Goal: Task Accomplishment & Management: Use online tool/utility

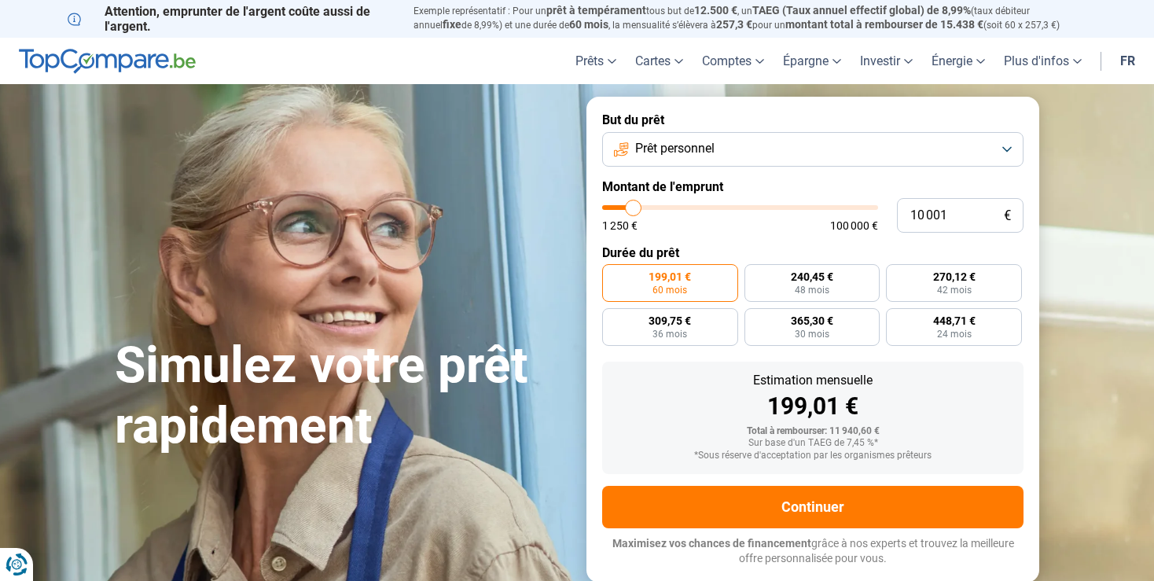
type input "9 500"
type input "9500"
type input "10 000"
type input "10000"
type input "10 250"
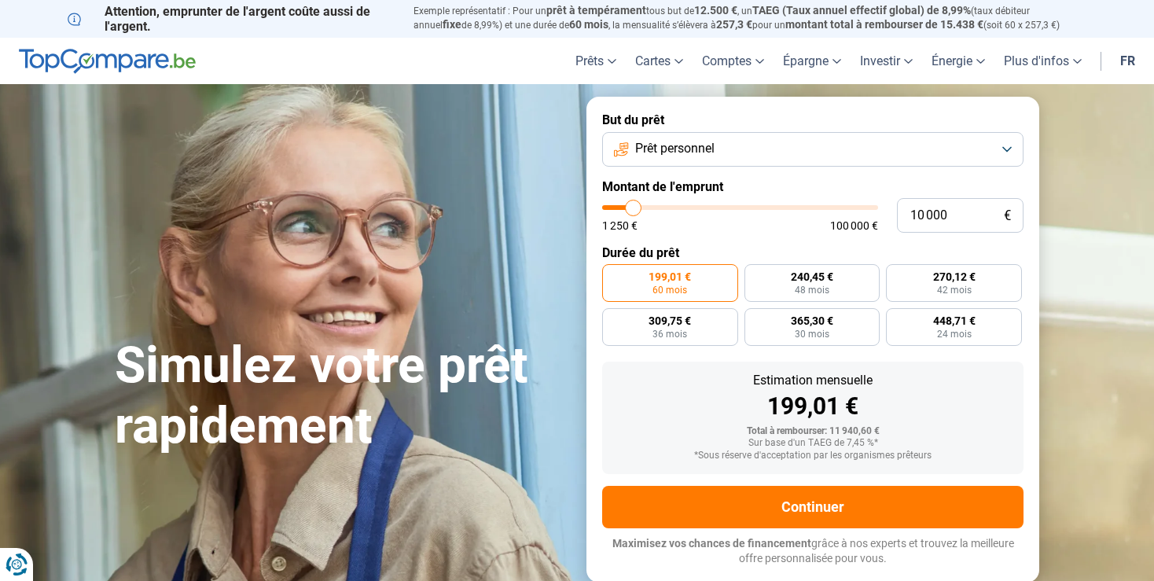
type input "10250"
type input "10 750"
type input "10750"
type input "11 250"
type input "11250"
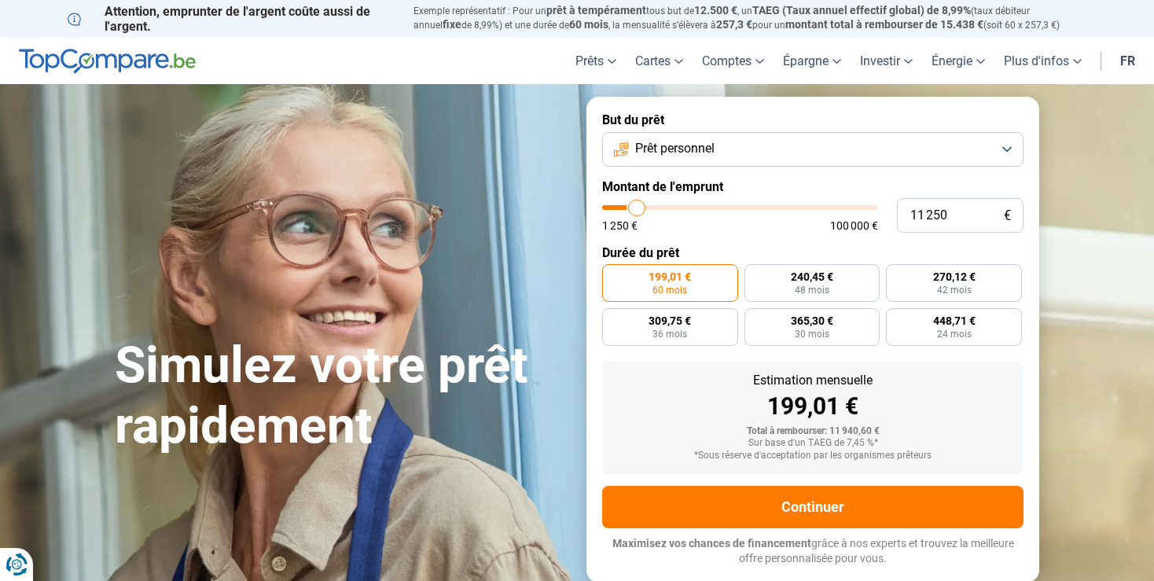
type input "11 500"
type input "11500"
type input "12 000"
type input "12000"
type input "12 500"
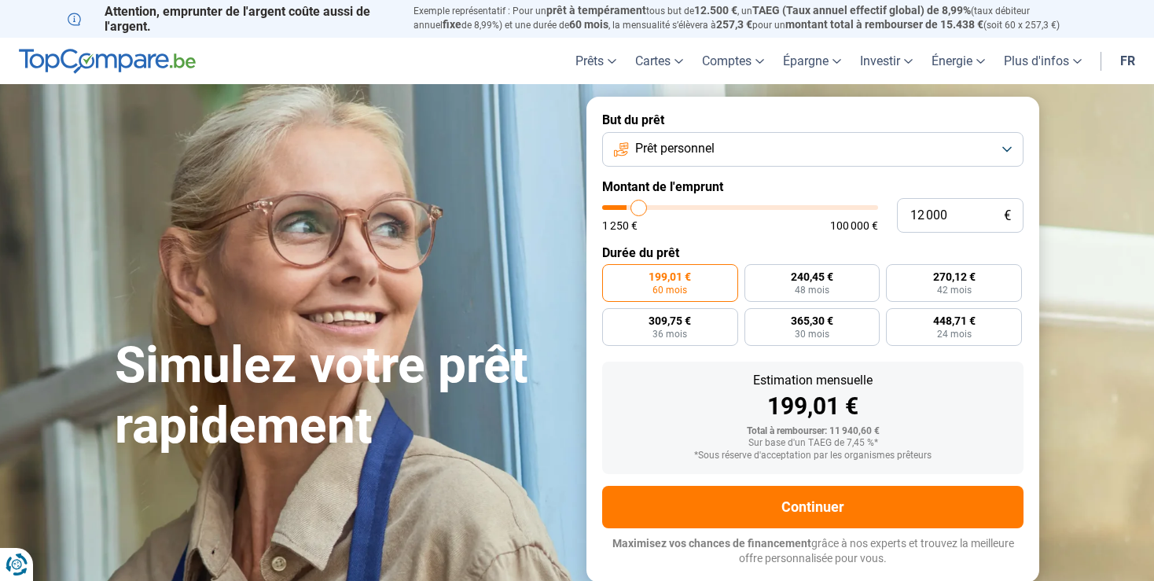
type input "12500"
type input "12 750"
type input "12750"
type input "13 000"
type input "13000"
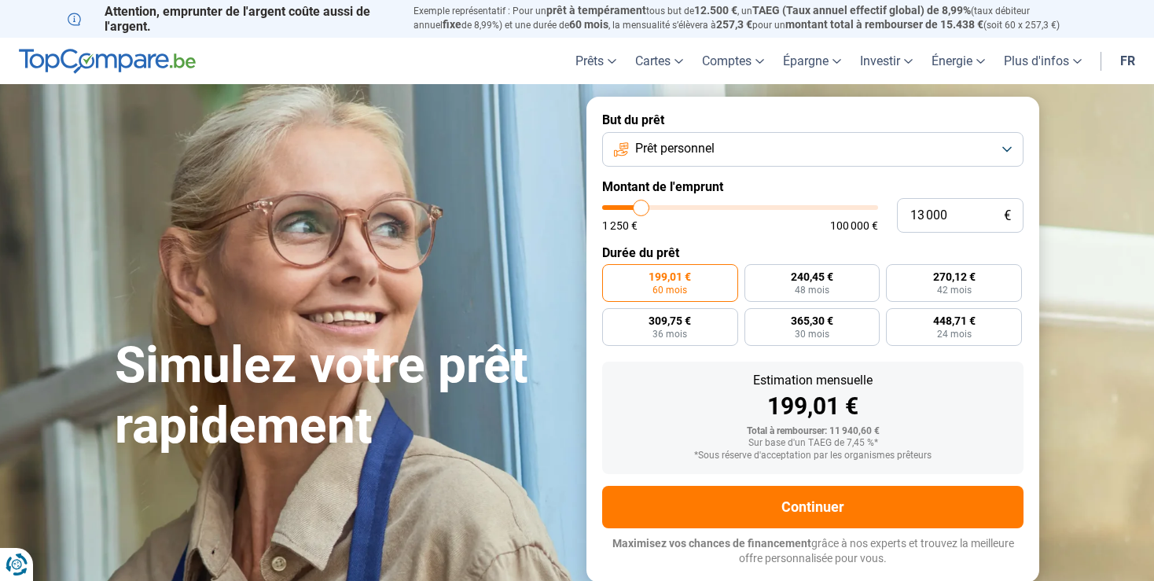
type input "13 250"
type input "13250"
type input "13 500"
type input "13500"
type input "13 750"
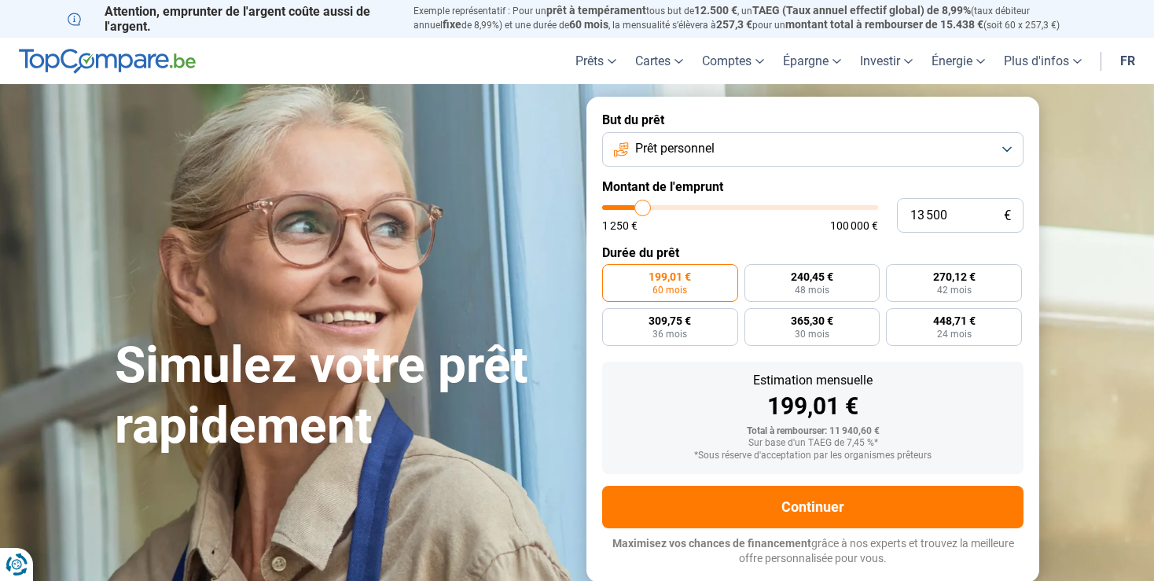
type input "13750"
type input "14 000"
type input "14000"
type input "14 250"
type input "14250"
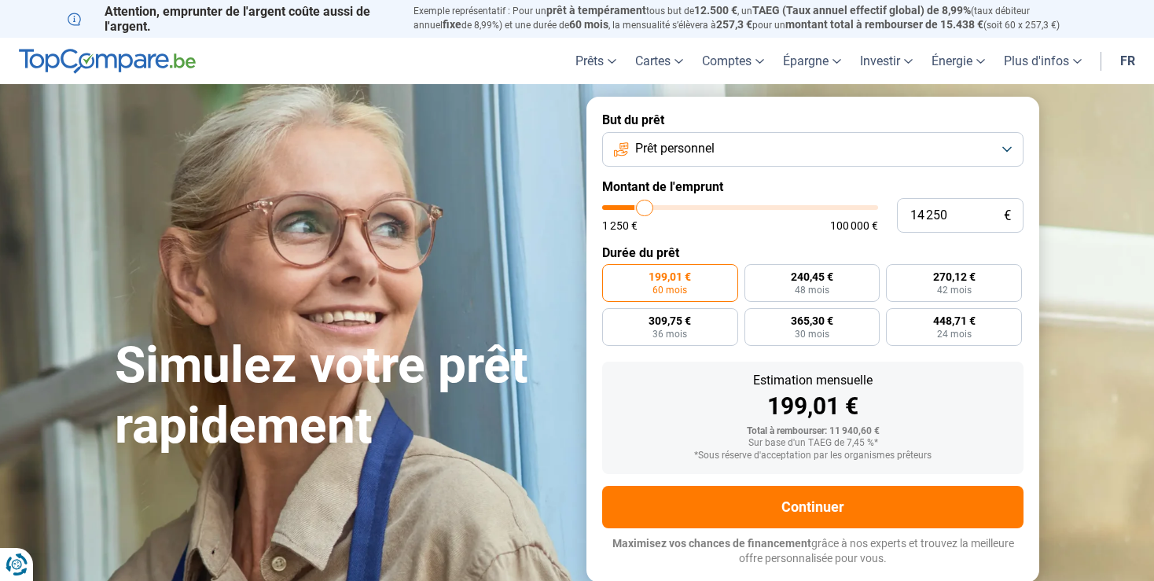
type input "14 500"
type input "14500"
type input "14 750"
type input "14750"
type input "15 000"
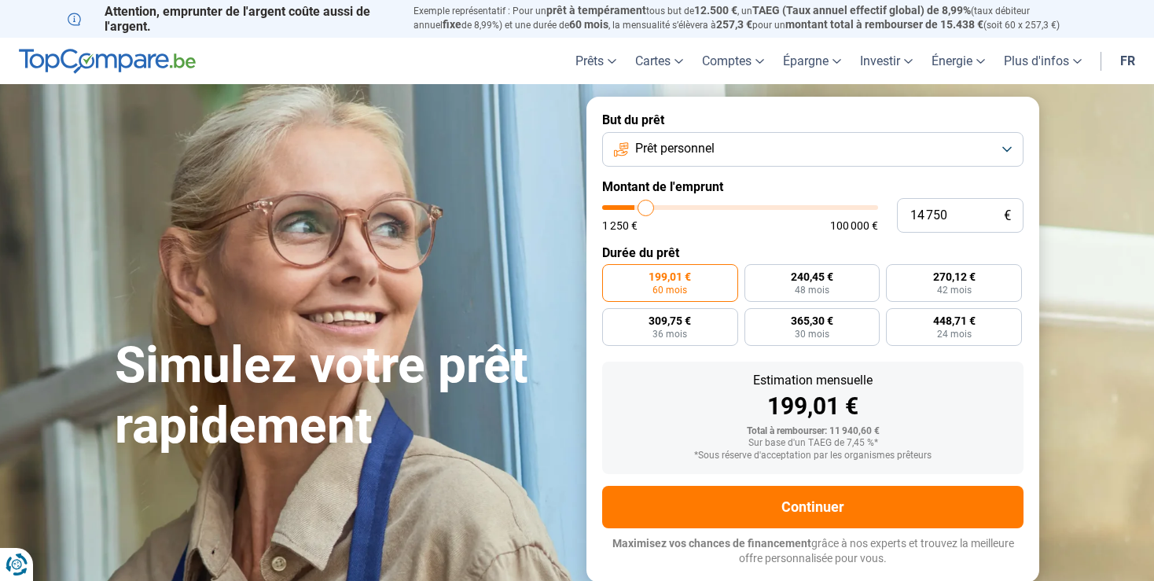
type input "15000"
type input "15 250"
type input "15250"
type input "15 750"
type input "15750"
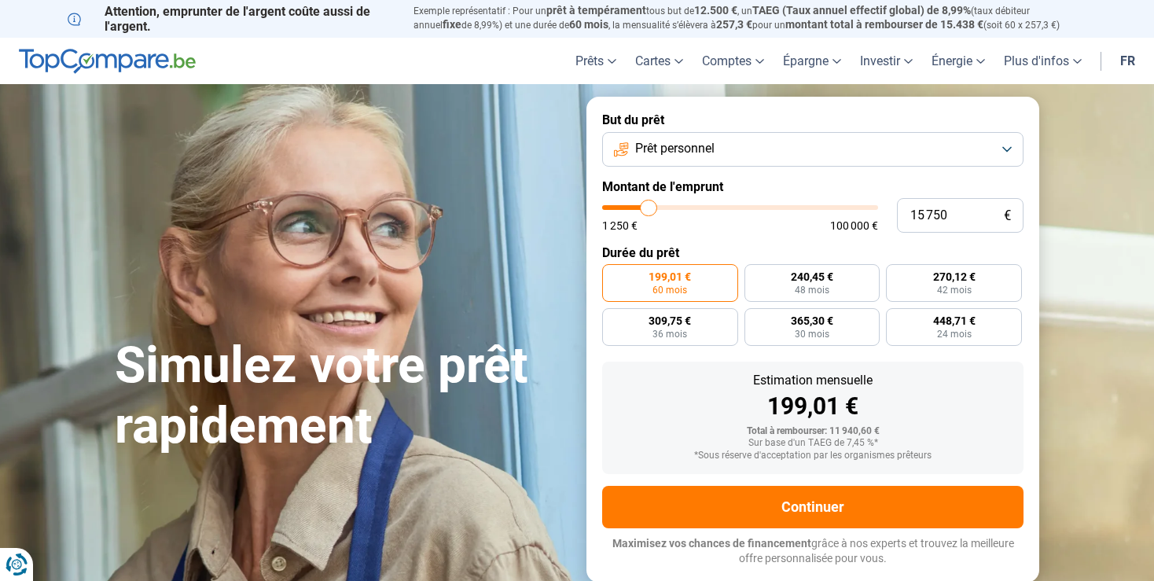
type input "17 000"
type input "17000"
type input "17 250"
type input "17250"
type input "17 500"
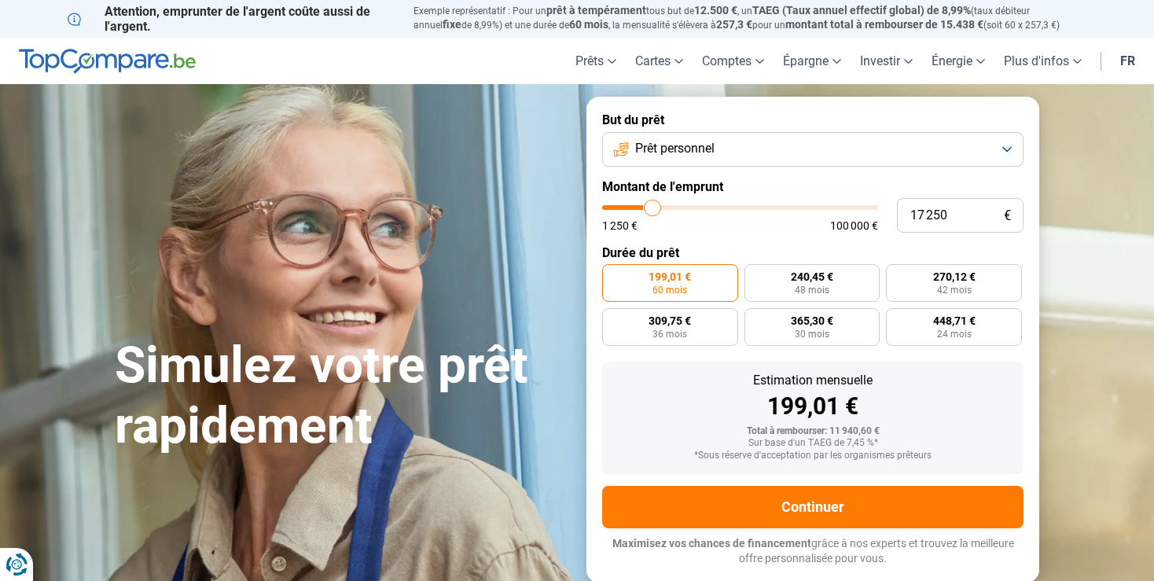
type input "17500"
type input "17 750"
type input "17750"
type input "18 000"
type input "18000"
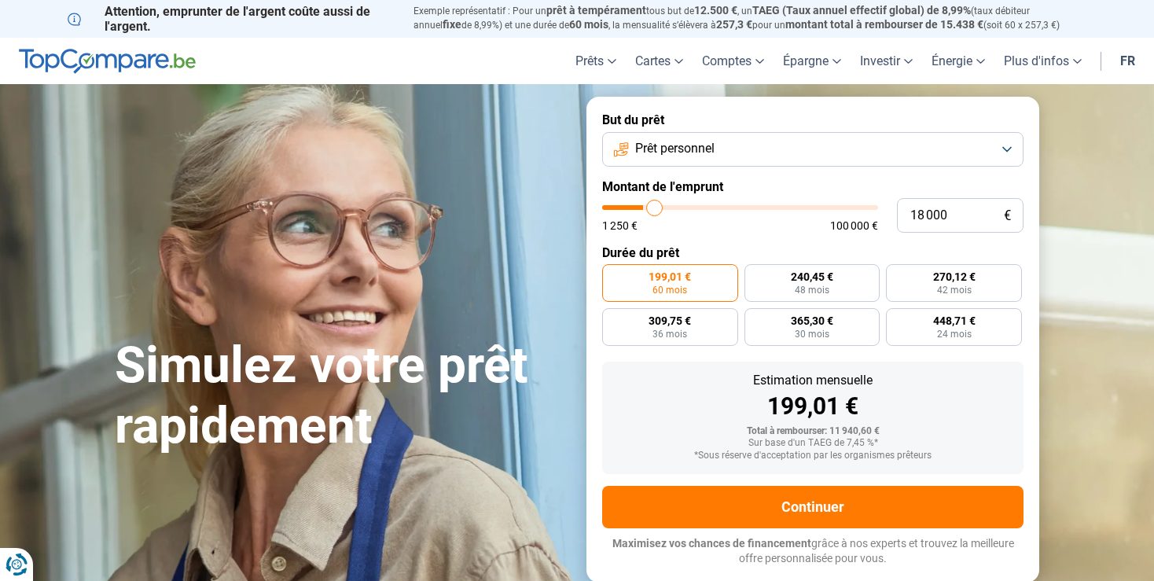
type input "18 250"
type input "18250"
type input "18 500"
type input "18500"
type input "18 750"
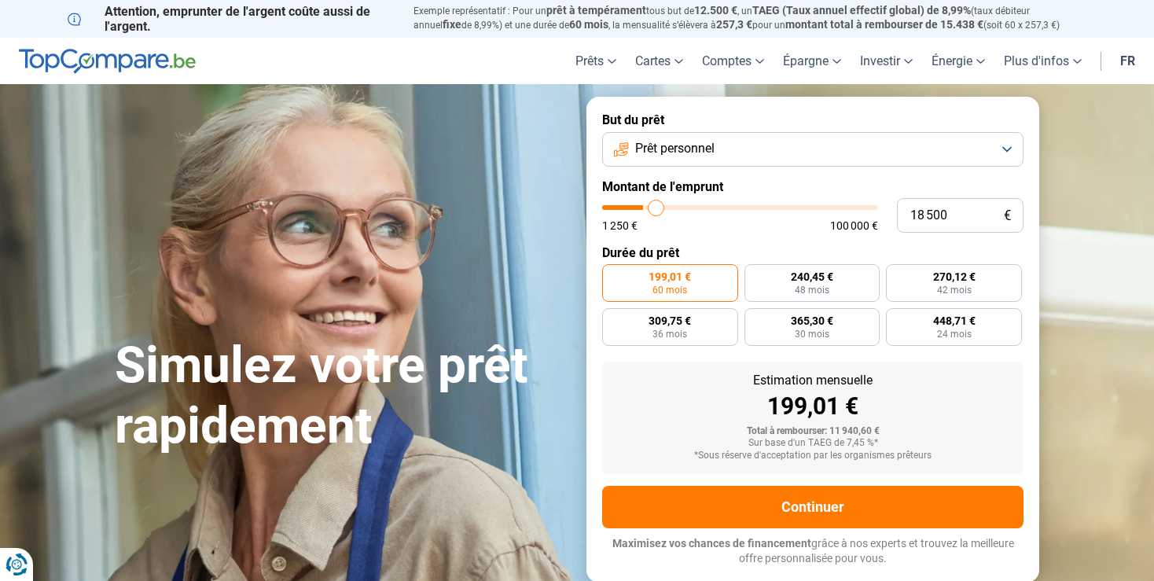
type input "18750"
type input "19 000"
type input "19000"
type input "19 250"
type input "19250"
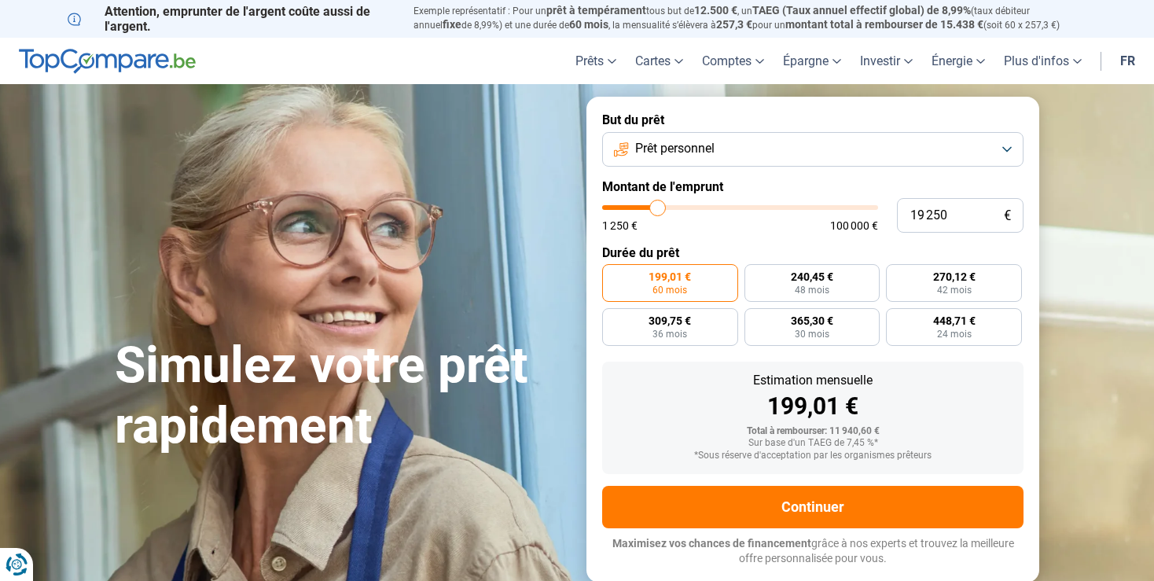
type input "19 500"
type input "19500"
type input "19 750"
type input "19750"
type input "20 000"
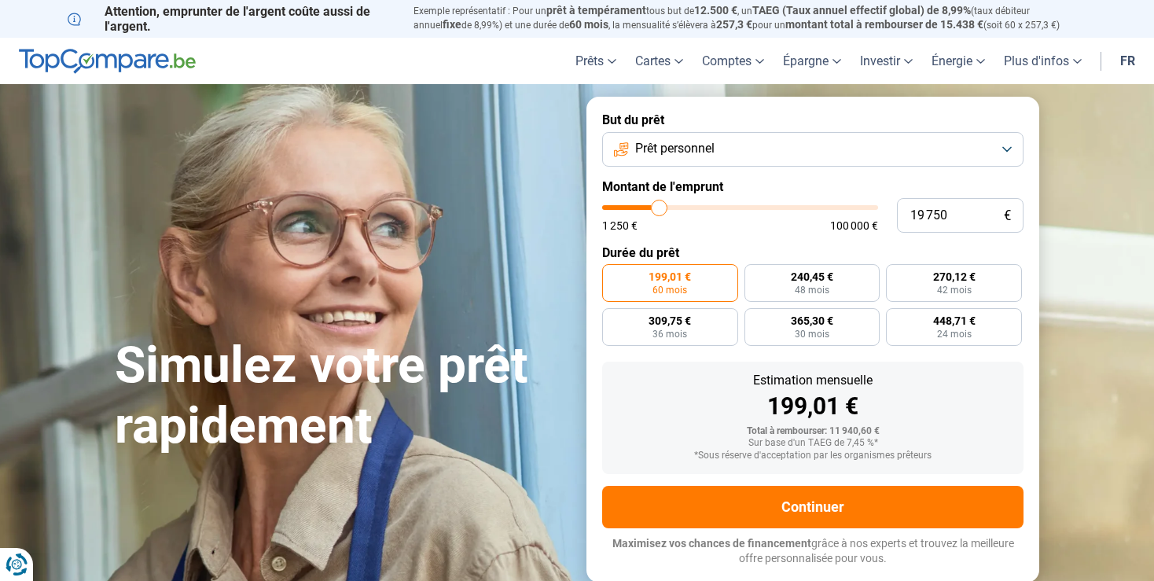
type input "20000"
type input "20 250"
type input "20250"
type input "20 500"
type input "20500"
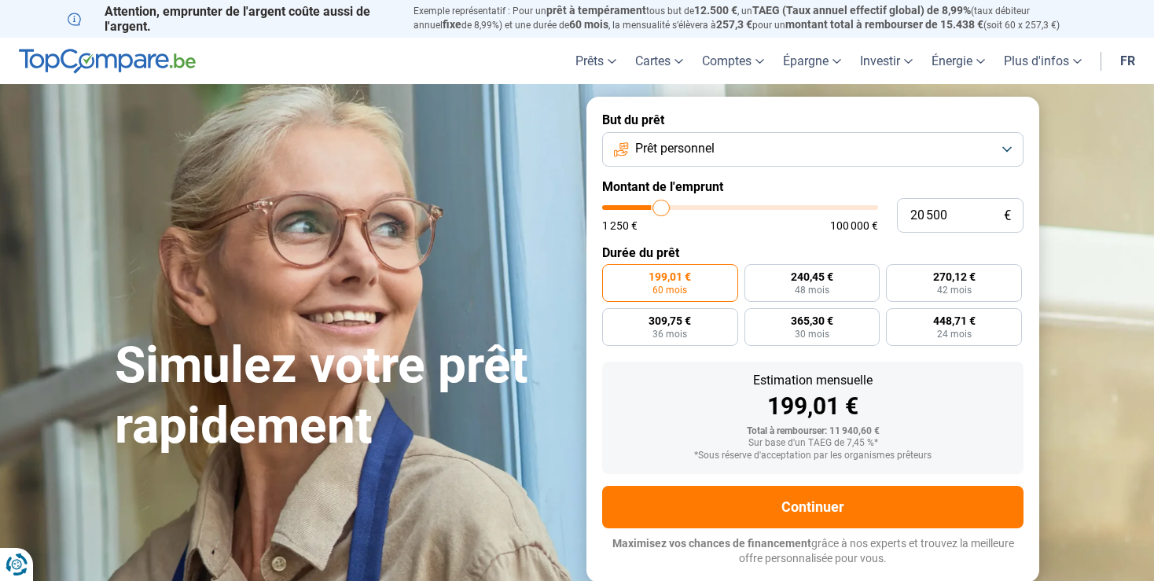
type input "21 000"
type input "21000"
type input "21 500"
type input "21500"
type input "21 750"
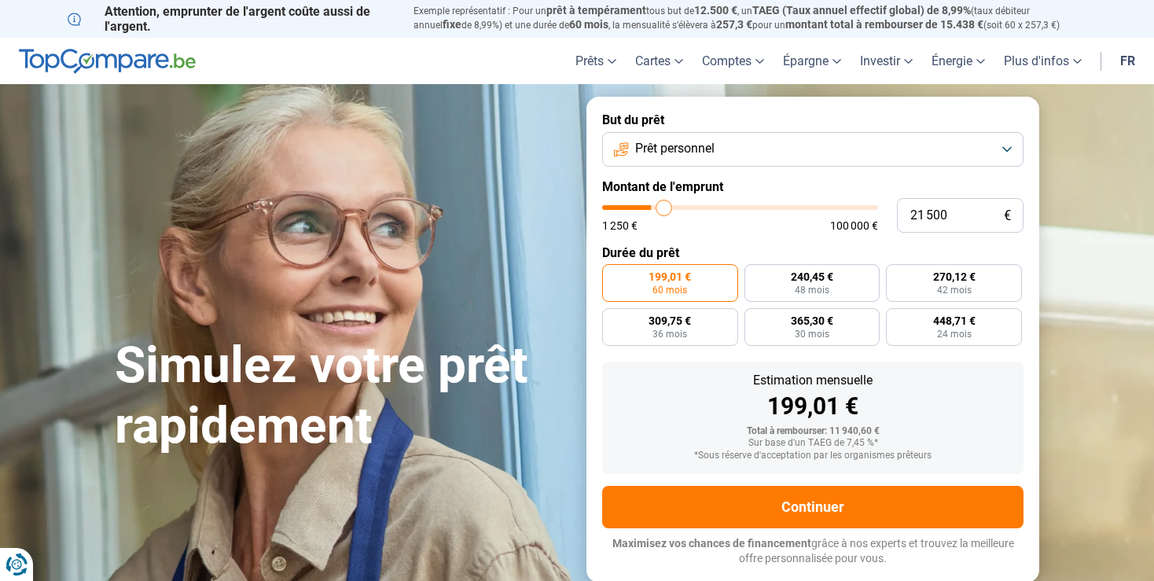
type input "21750"
type input "22 000"
type input "22000"
type input "21 500"
type input "21500"
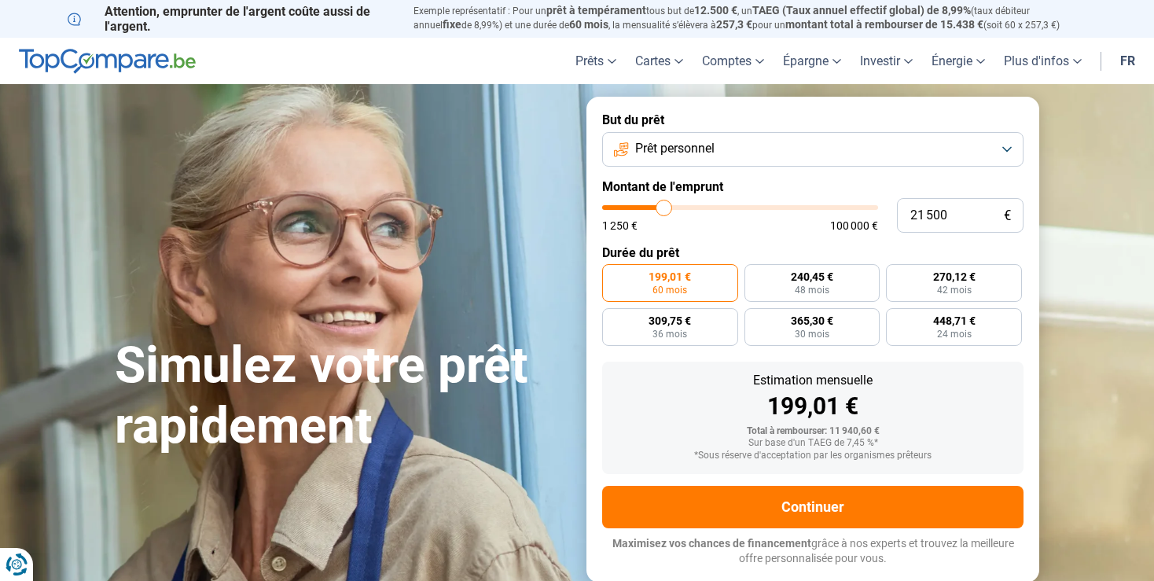
type input "21 000"
type input "21000"
type input "20 000"
type input "20000"
type input "19 250"
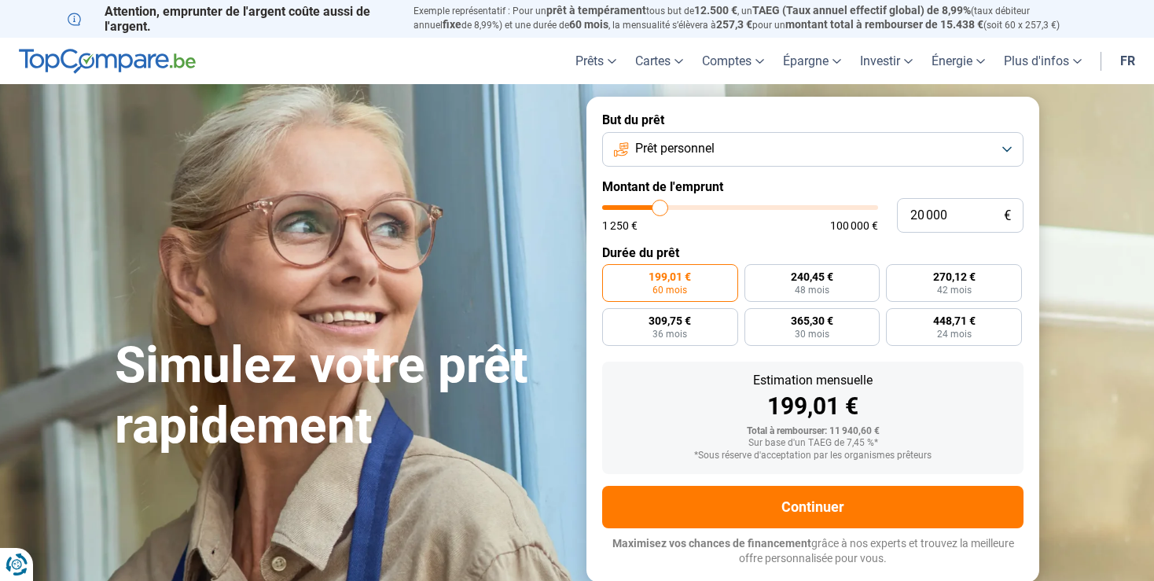
type input "19250"
type input "18 750"
type input "18750"
type input "18 000"
type input "18000"
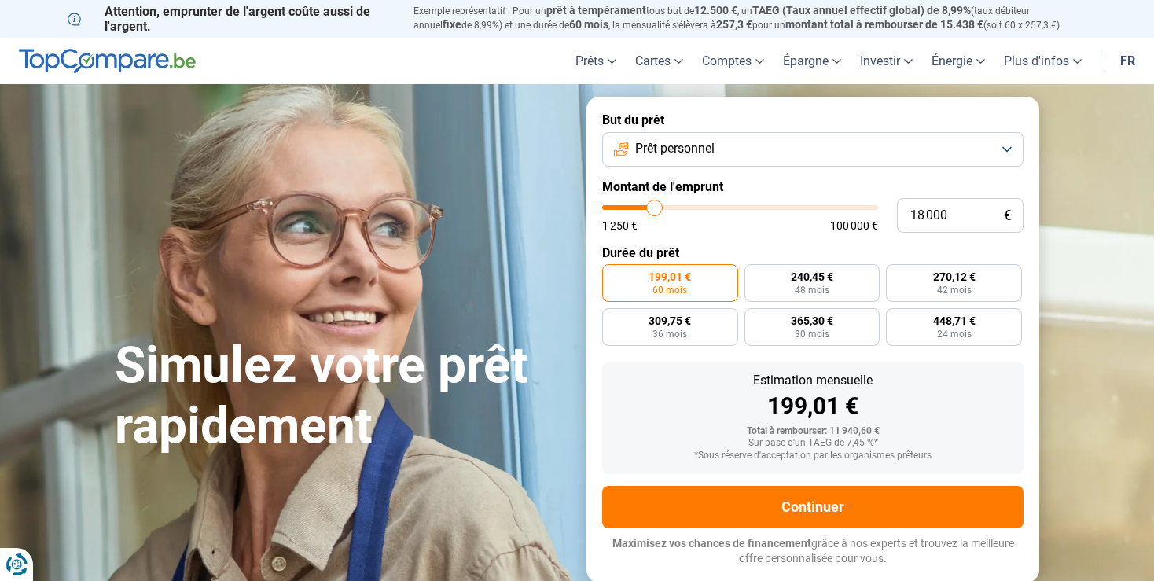
type input "17 500"
type input "17500"
type input "17 250"
type input "17250"
type input "17 000"
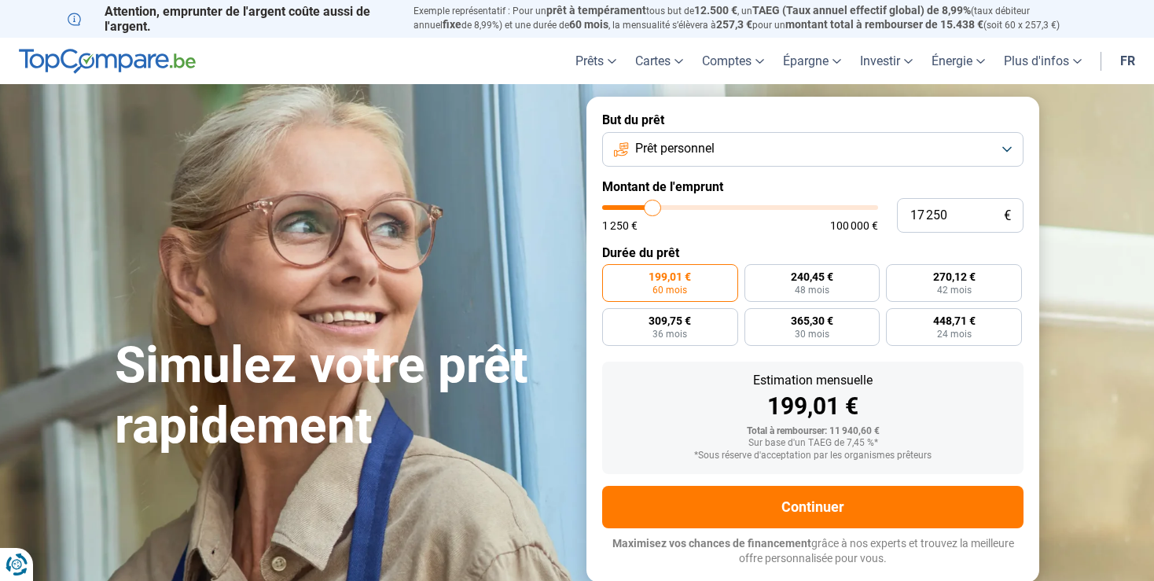
type input "17000"
type input "16 750"
type input "16750"
type input "16 500"
type input "16500"
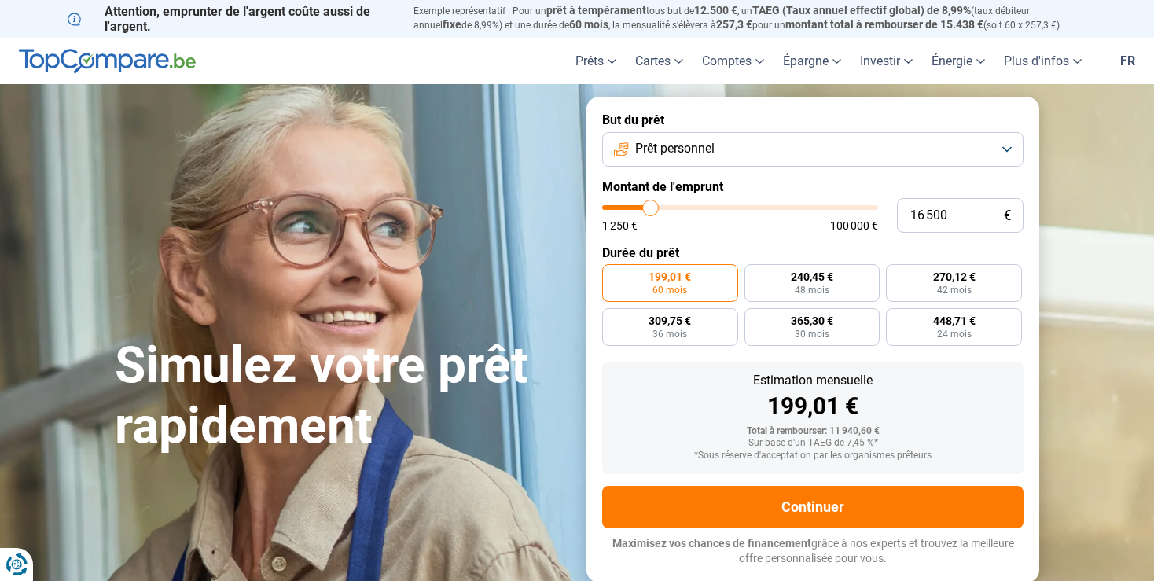
type input "16 250"
type input "16250"
type input "16 000"
type input "16000"
type input "15 750"
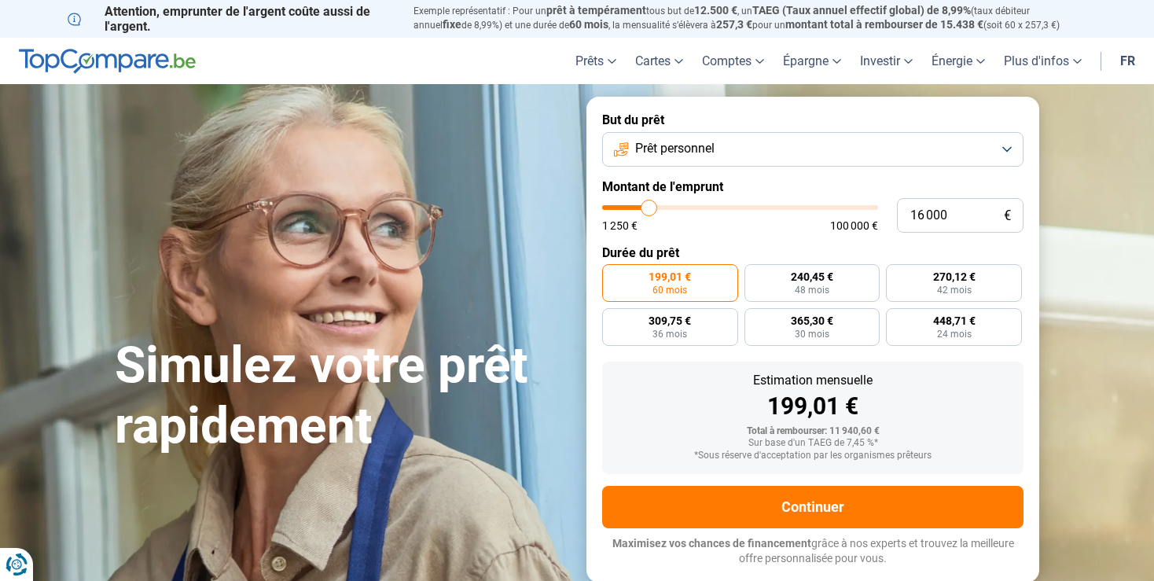
type input "15750"
type input "15 500"
type input "15500"
type input "15 250"
type input "15250"
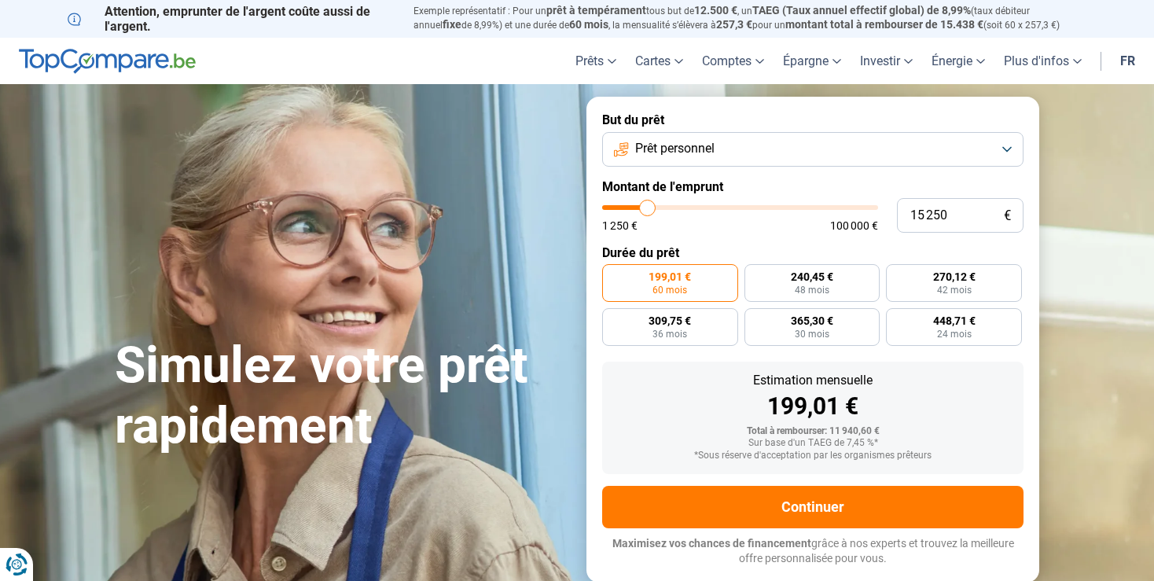
type input "15 000"
type input "15000"
type input "14 750"
type input "14750"
type input "14 500"
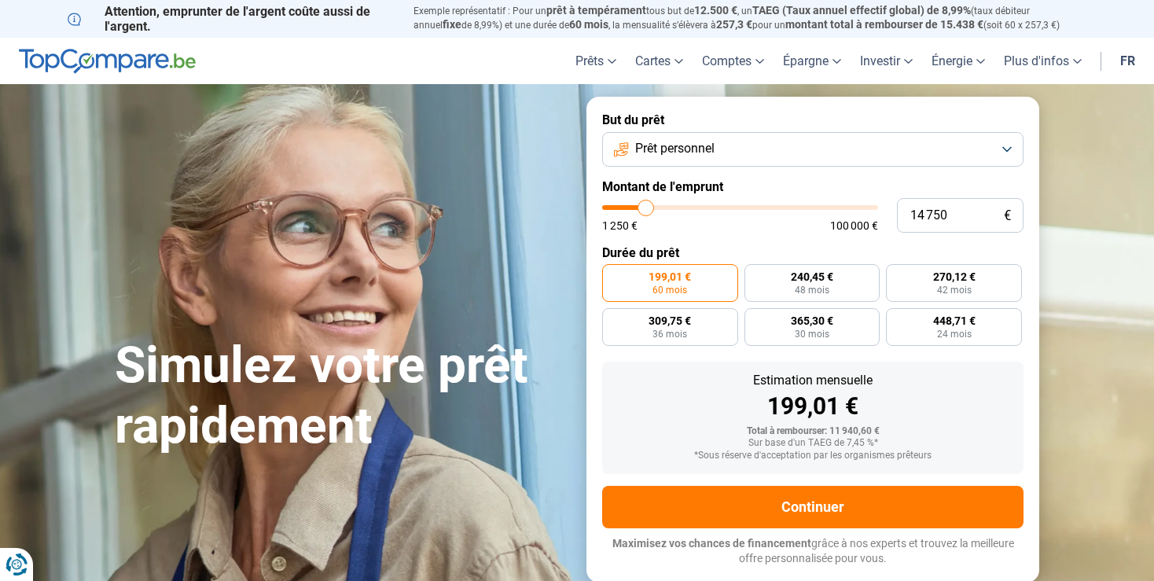
type input "14500"
type input "14 250"
type input "14250"
type input "14 000"
type input "14000"
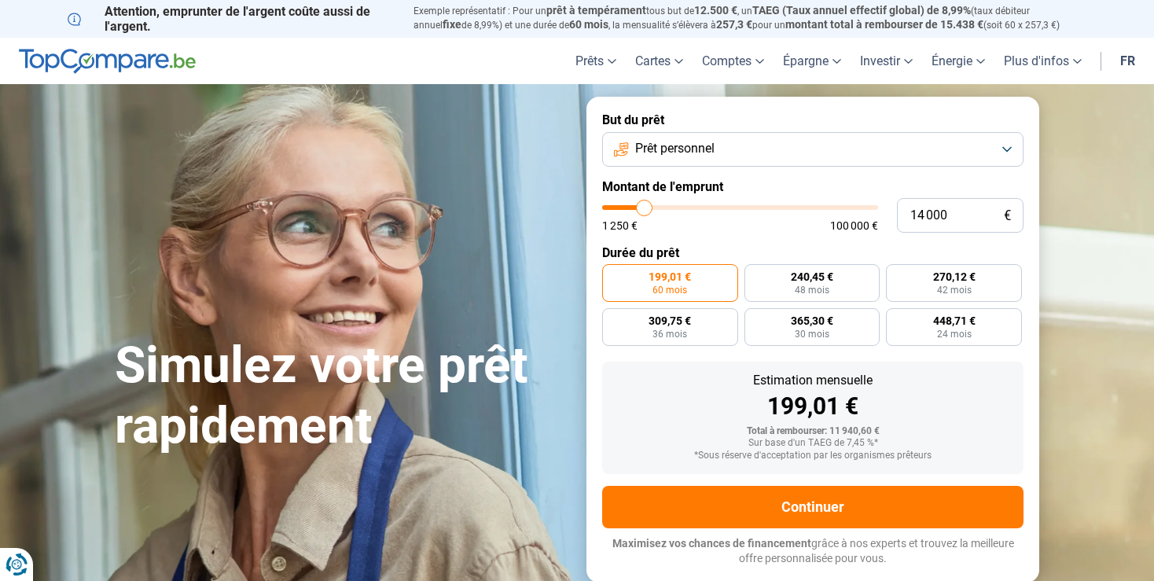
type input "13 750"
type input "13750"
type input "13 500"
type input "13500"
type input "13 250"
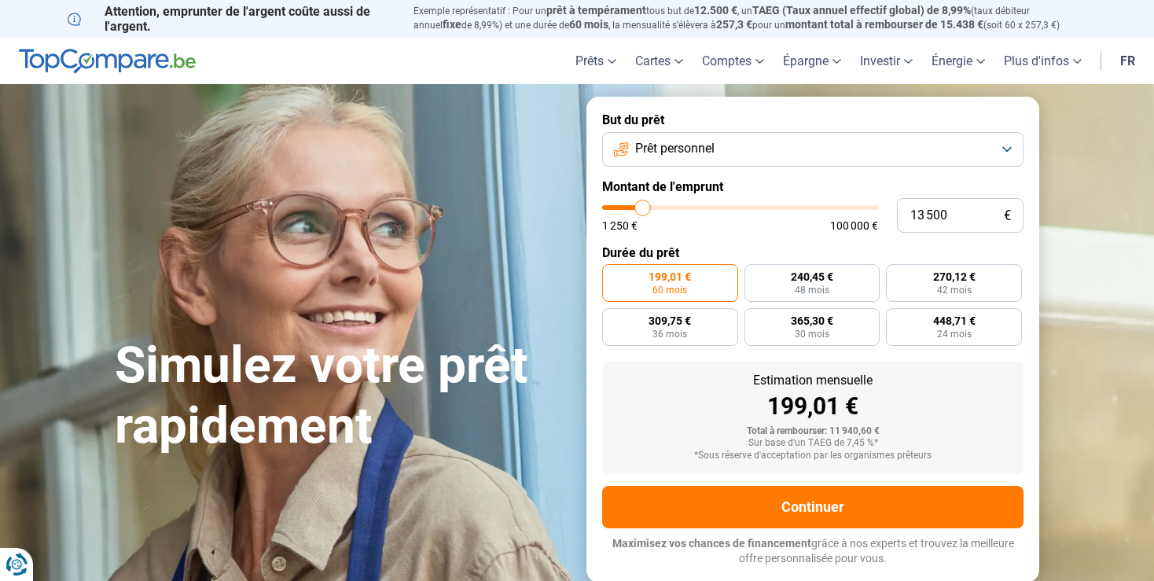
type input "13250"
type input "13 000"
type input "13000"
type input "12 750"
type input "12750"
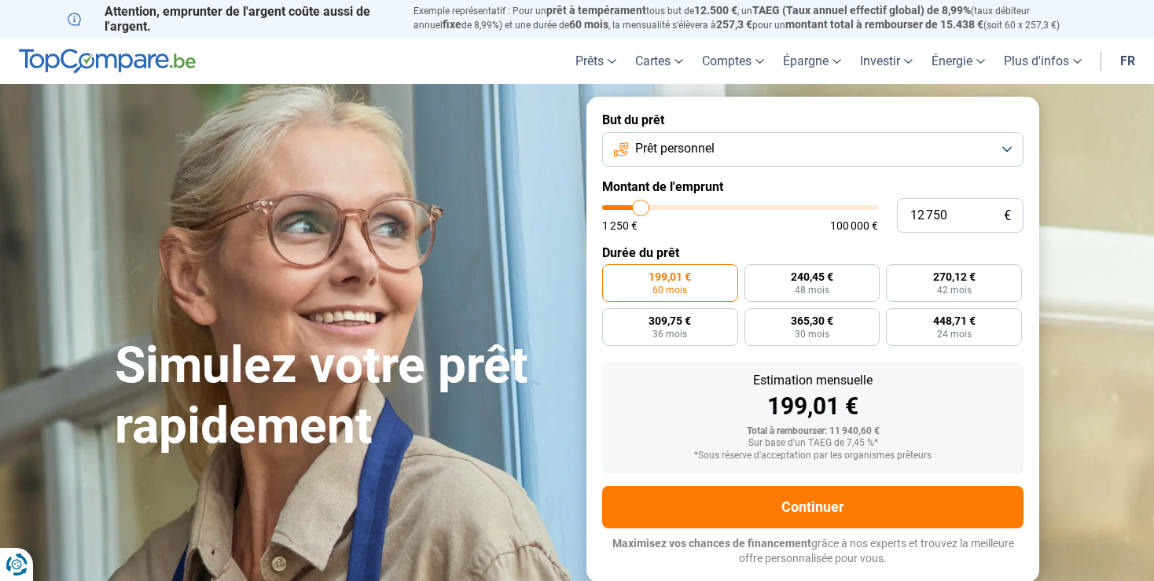
type input "12 500"
type input "12500"
type input "12 250"
type input "12250"
type input "12 000"
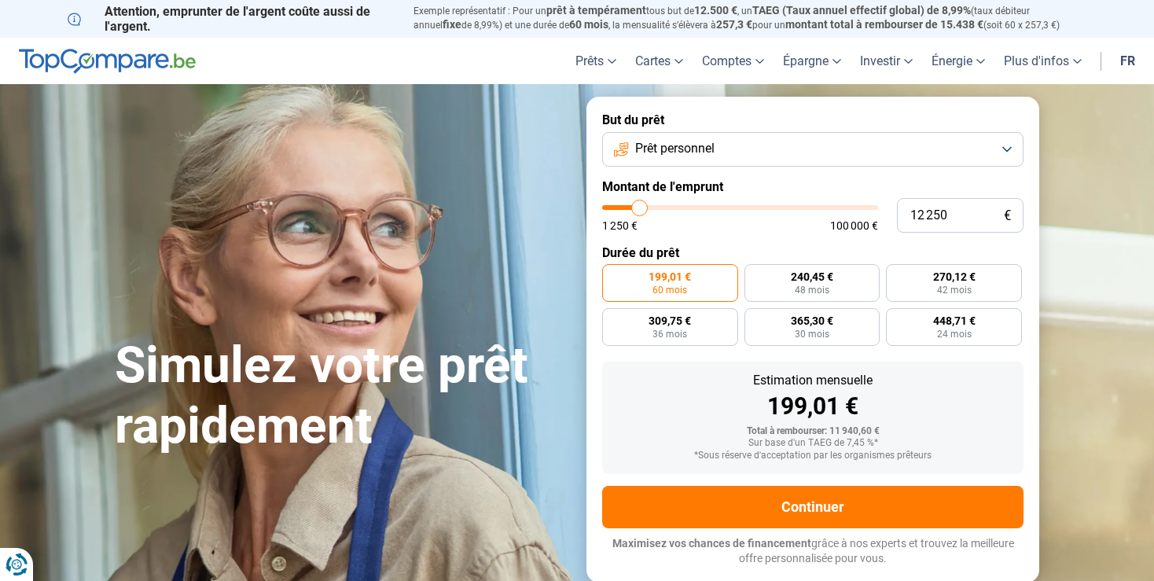
type input "12000"
type input "11 750"
type input "11750"
type input "11 500"
type input "11500"
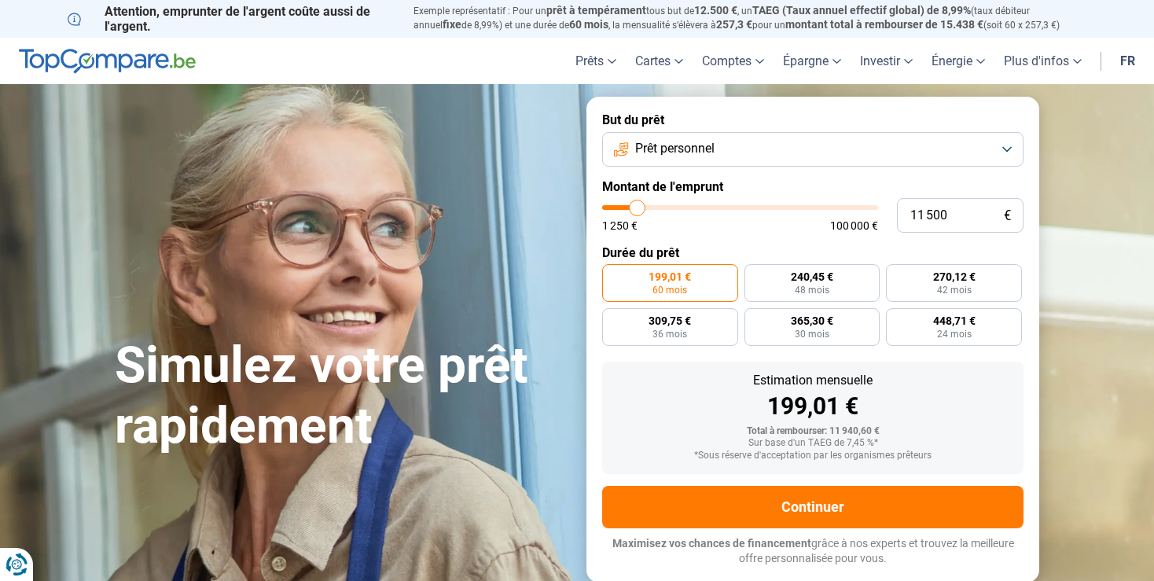
type input "11 250"
type input "11250"
type input "11 000"
type input "11000"
type input "10 750"
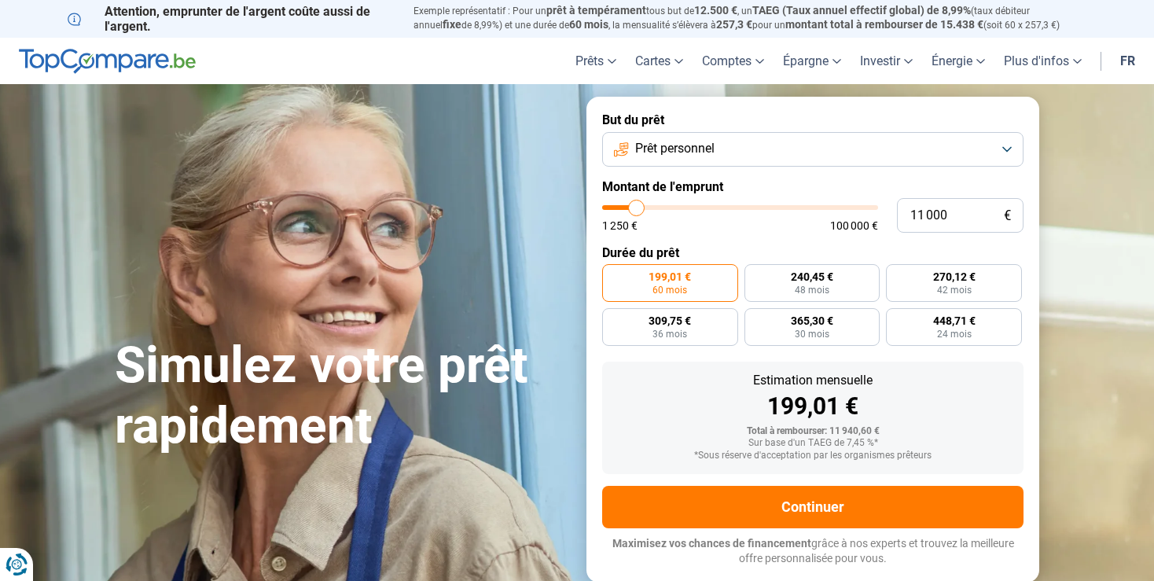
type input "10750"
type input "10 500"
type input "10500"
type input "10 250"
type input "10250"
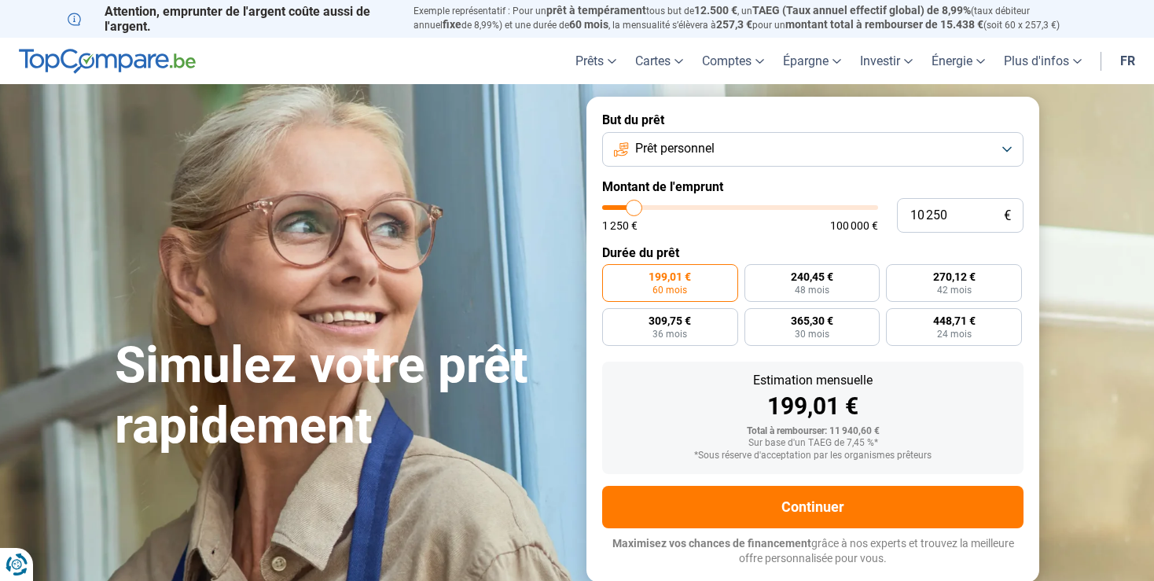
type input "10 000"
type input "10000"
type input "9 750"
type input "9750"
type input "9 250"
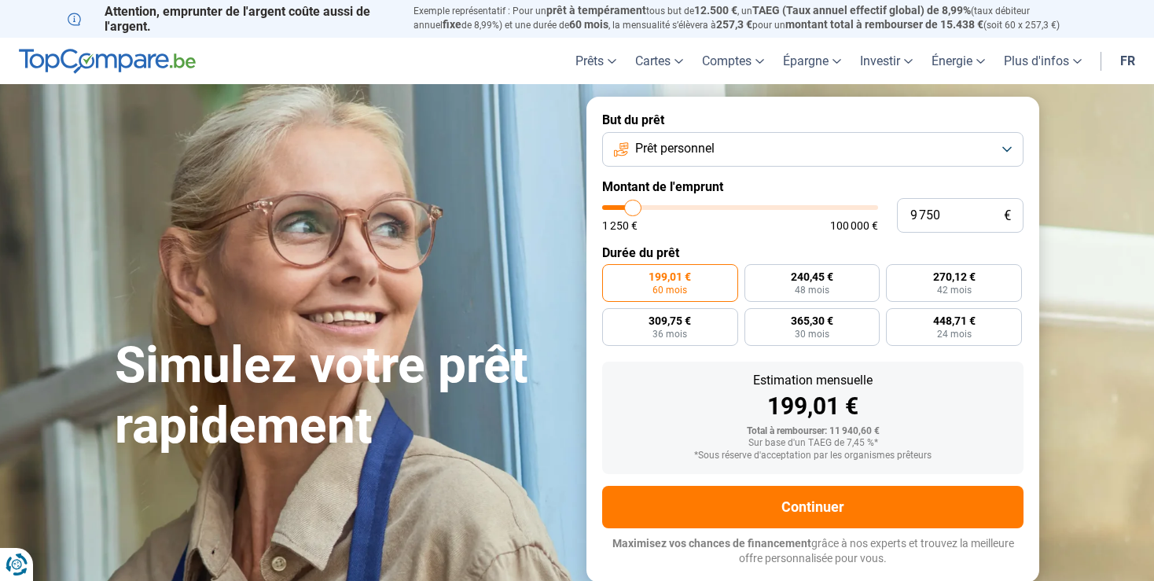
type input "9250"
type input "9 000"
type input "9000"
type input "8 750"
type input "8750"
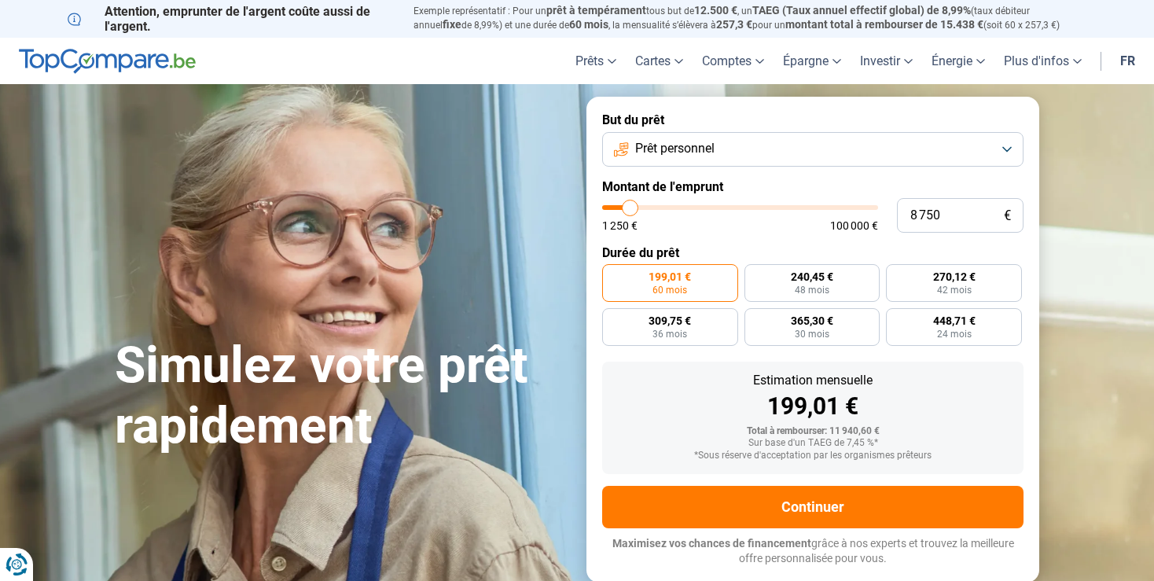
type input "8 500"
type input "8500"
type input "8 250"
type input "8250"
type input "7 750"
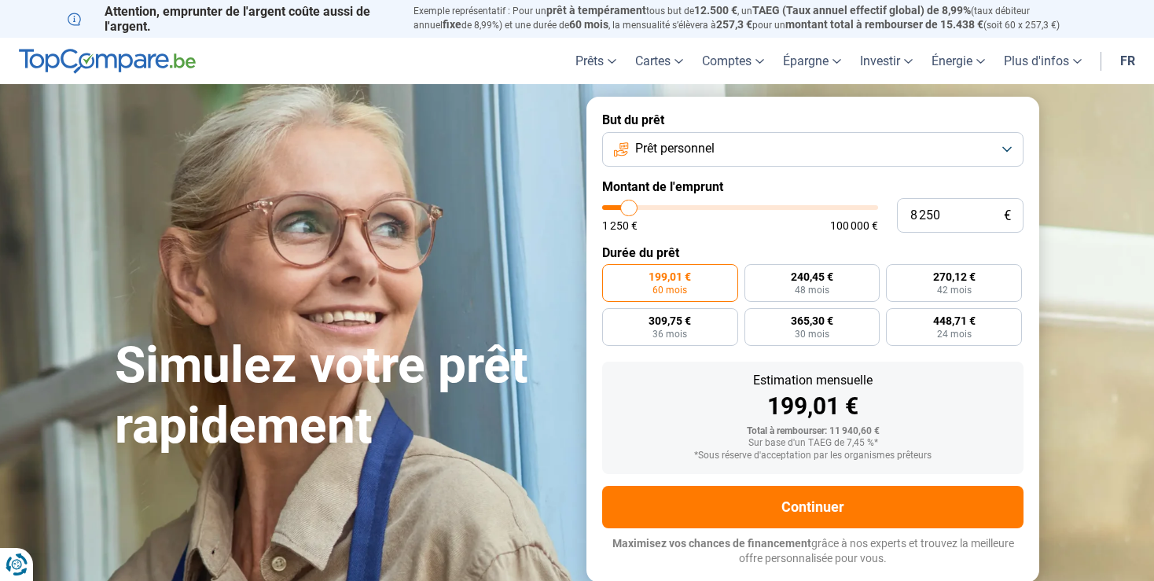
type input "7750"
type input "7 500"
type input "7500"
type input "7 250"
type input "7250"
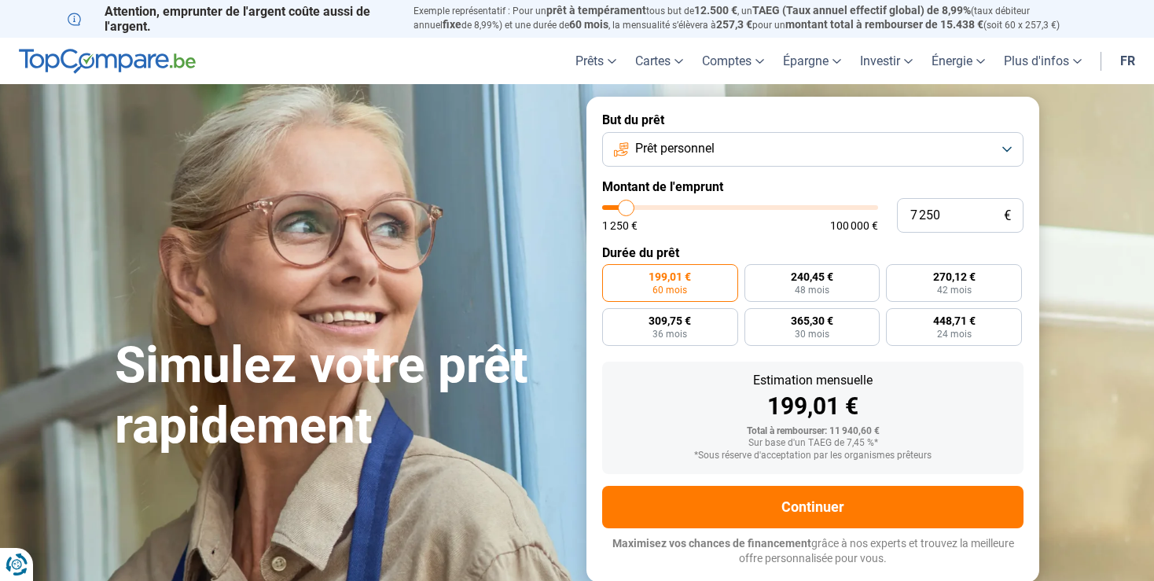
type input "7 000"
type input "7000"
type input "6 750"
type input "6750"
type input "6 500"
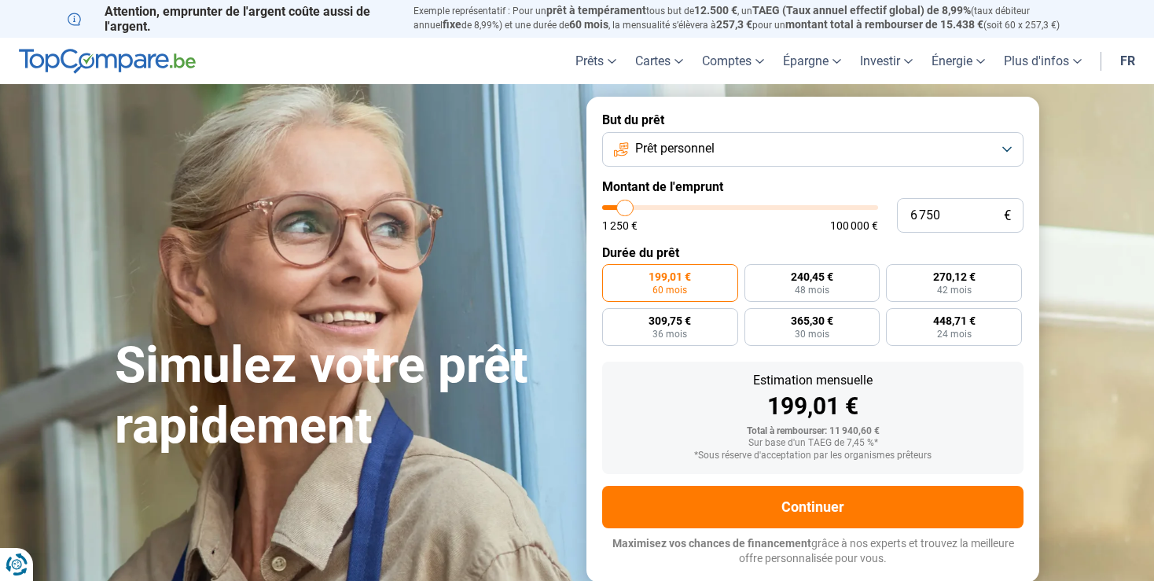
type input "6500"
type input "6 250"
type input "6250"
type input "6 000"
type input "6000"
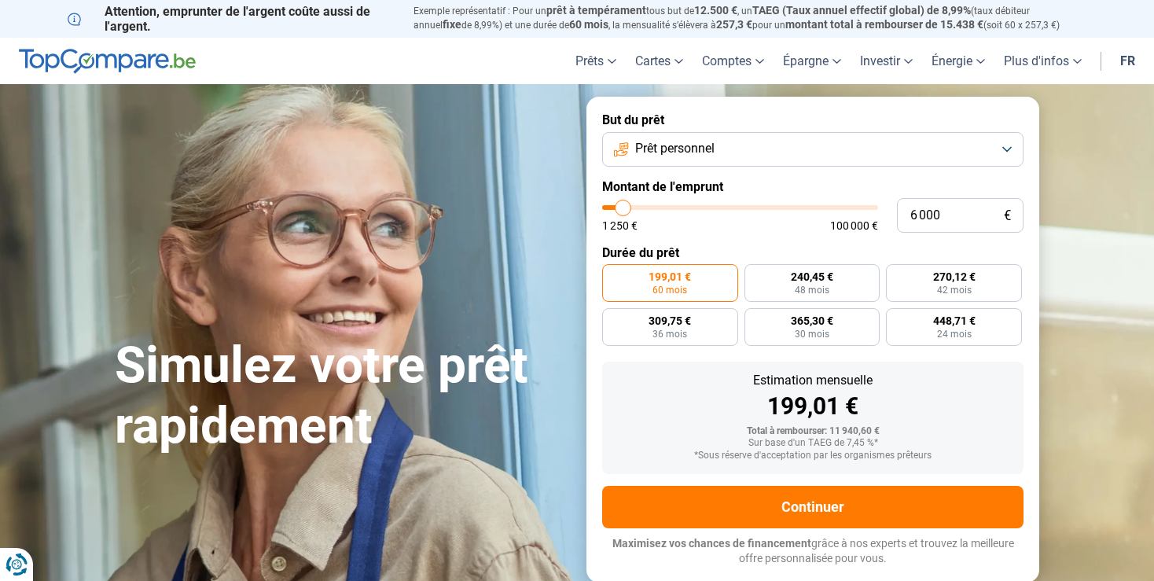
type input "5 750"
type input "5750"
type input "6 000"
drag, startPoint x: 631, startPoint y: 208, endPoint x: 624, endPoint y: 210, distance: 8.2
type input "6000"
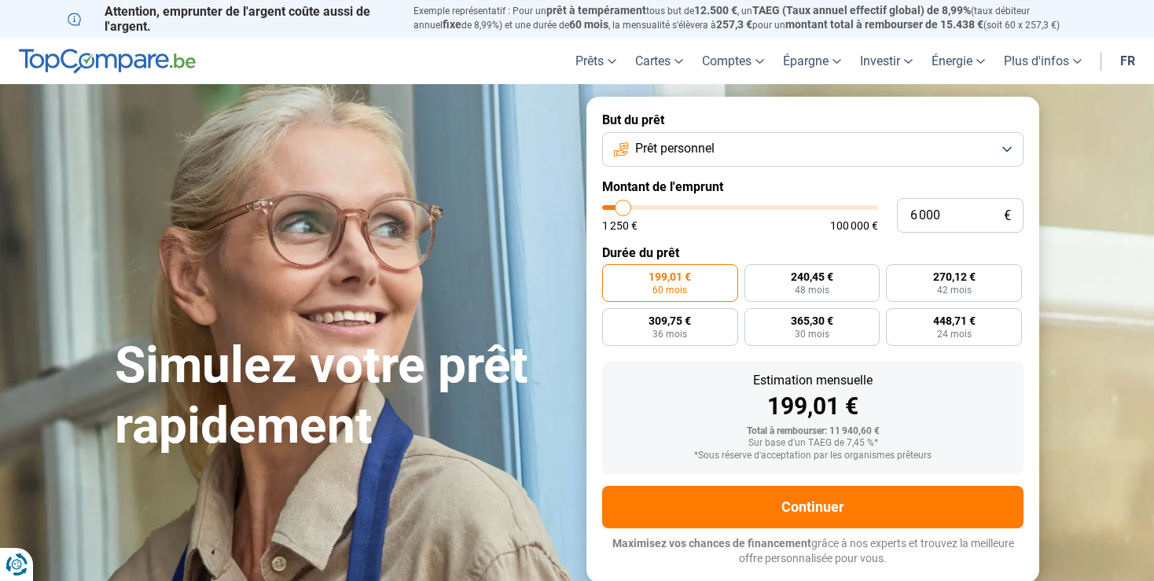
click at [624, 210] on input "range" at bounding box center [740, 207] width 276 height 5
radio input "true"
